Goal: Transaction & Acquisition: Download file/media

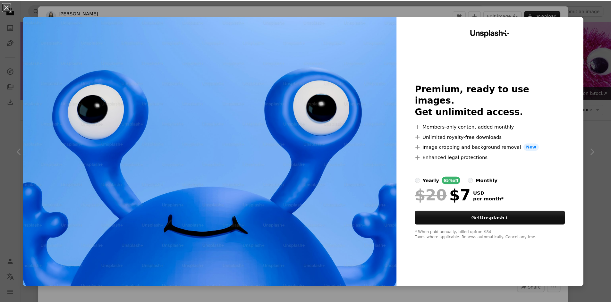
scroll to position [674, 0]
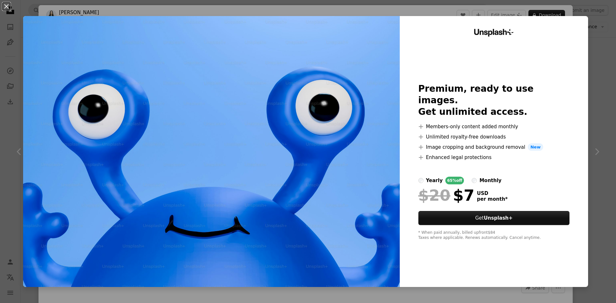
click at [608, 98] on div "An X shape Unsplash+ Premium, ready to use images. Get unlimited access. A plus…" at bounding box center [308, 151] width 616 height 303
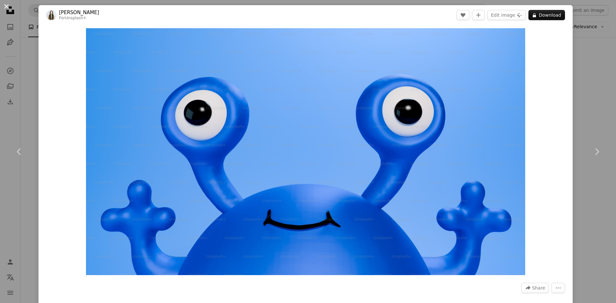
click at [7, 4] on button "An X shape" at bounding box center [7, 7] width 8 height 8
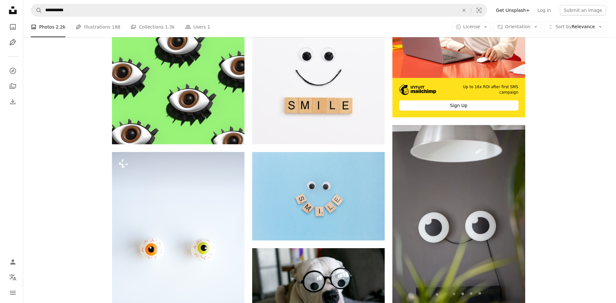
scroll to position [289, 0]
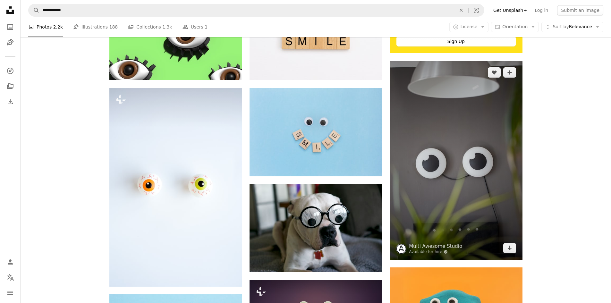
click at [444, 159] on img at bounding box center [456, 160] width 132 height 199
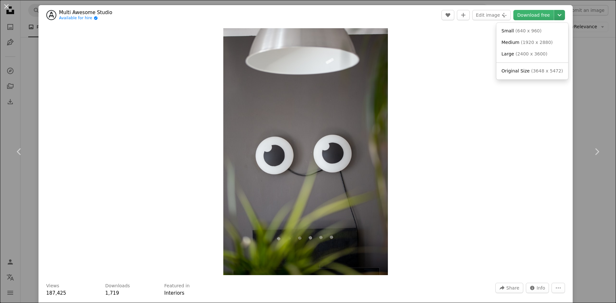
click at [558, 14] on icon "Choose download size" at bounding box center [560, 15] width 4 height 2
click at [525, 42] on span "( 1920 x 2880 )" at bounding box center [537, 42] width 32 height 5
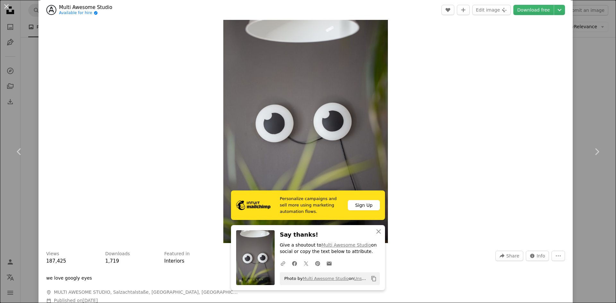
scroll to position [64, 0]
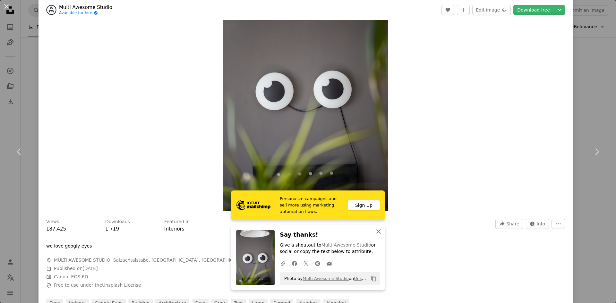
click at [378, 232] on icon "An X shape" at bounding box center [379, 232] width 8 height 8
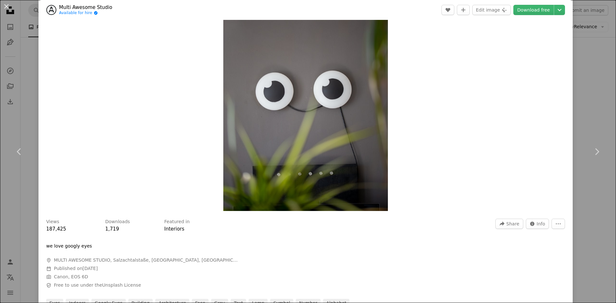
scroll to position [0, 0]
